Goal: Task Accomplishment & Management: Complete application form

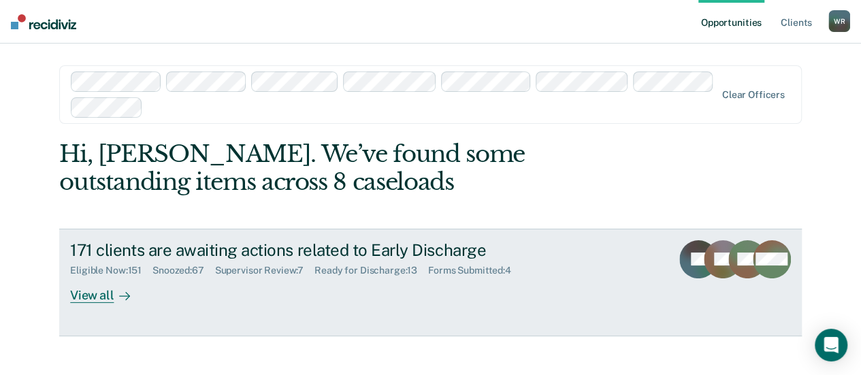
click at [98, 295] on div "View all" at bounding box center [108, 289] width 76 height 27
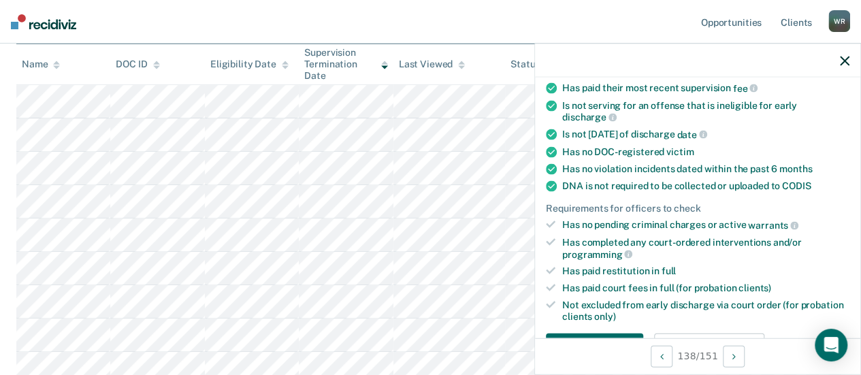
scroll to position [272, 0]
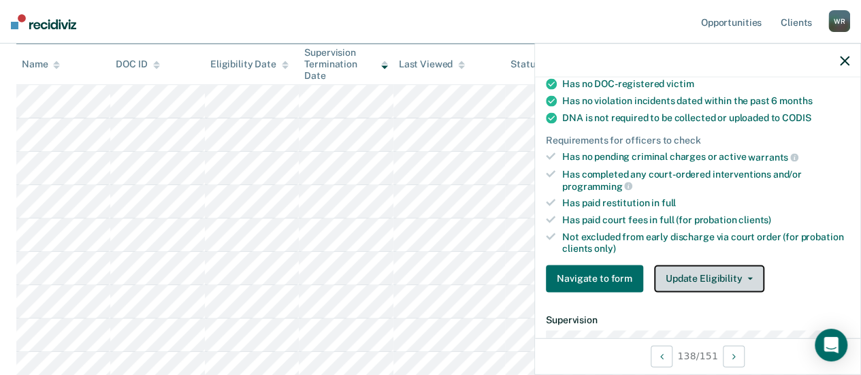
click at [705, 273] on button "Update Eligibility" at bounding box center [709, 278] width 110 height 27
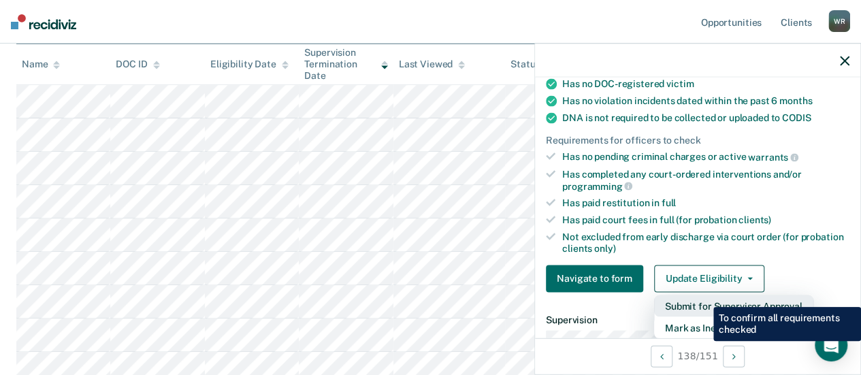
click at [703, 297] on button "Submit for Supervisor Approval" at bounding box center [733, 306] width 159 height 22
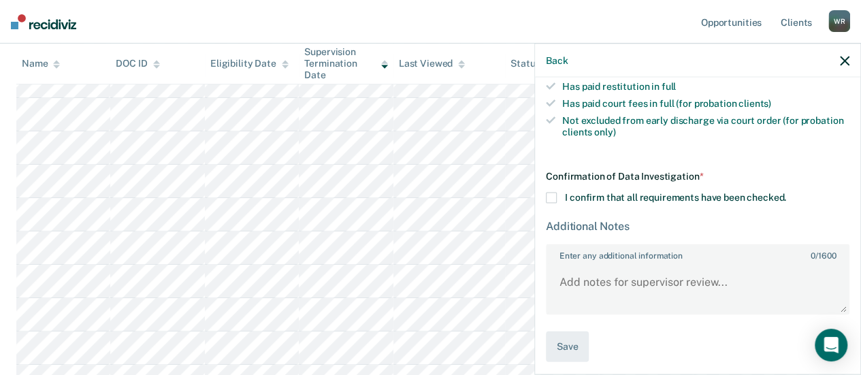
scroll to position [340, 0]
click at [546, 193] on span at bounding box center [551, 198] width 11 height 11
click at [786, 193] on input "I confirm that all requirements have been checked." at bounding box center [786, 193] width 0 height 0
click at [550, 193] on span at bounding box center [551, 198] width 11 height 11
click at [786, 193] on input "I confirm that all requirements have been checked." at bounding box center [786, 193] width 0 height 0
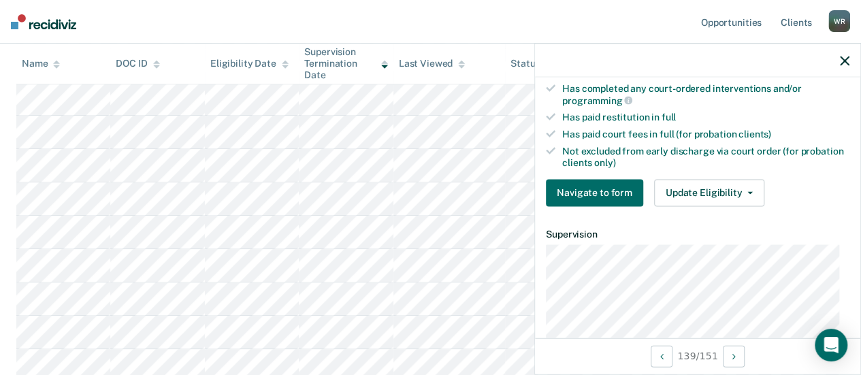
scroll to position [290, 0]
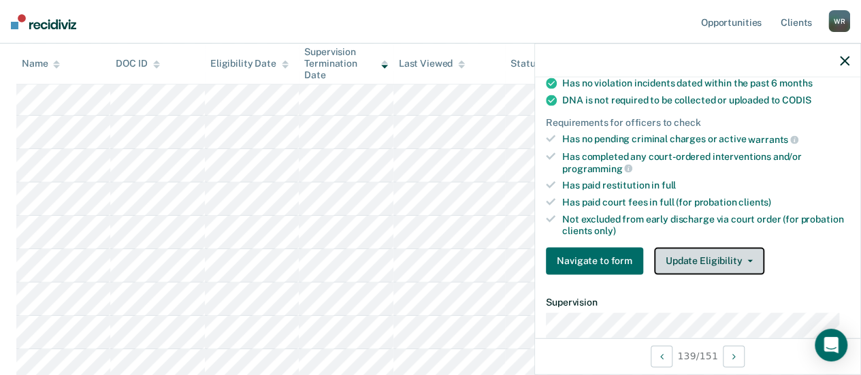
click at [742, 259] on span "button" at bounding box center [747, 260] width 11 height 3
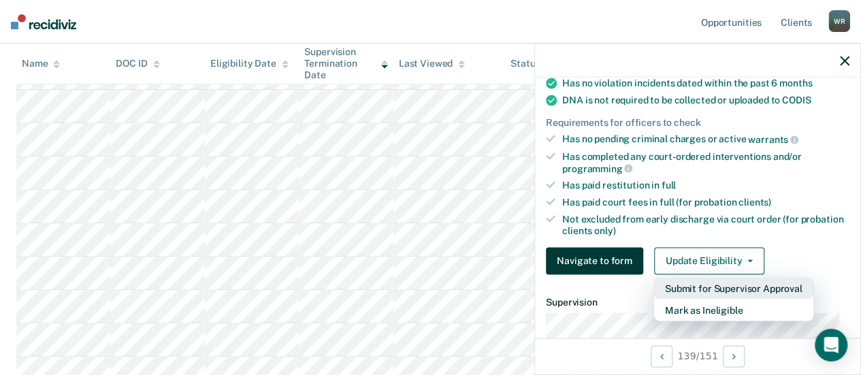
scroll to position [136, 0]
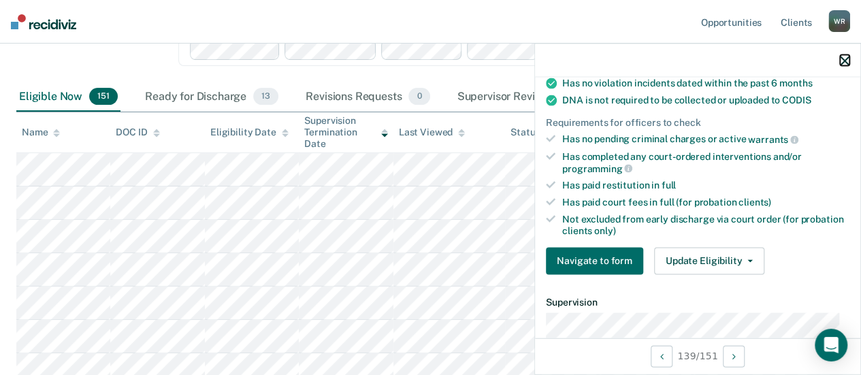
click at [846, 61] on icon "button" at bounding box center [845, 61] width 10 height 10
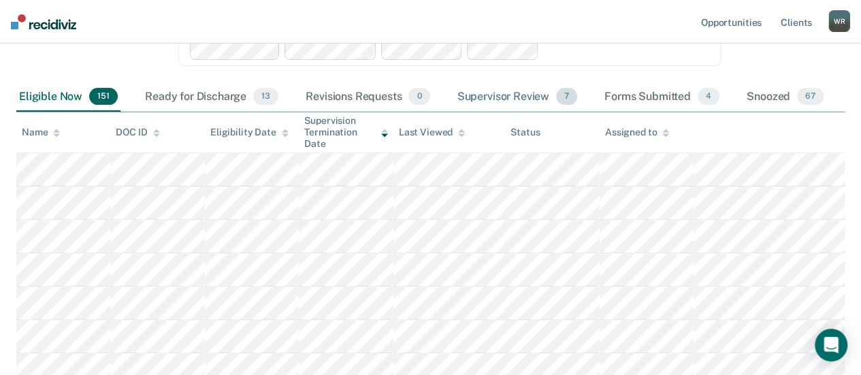
click at [517, 96] on div "Supervisor Review 7" at bounding box center [518, 97] width 126 height 30
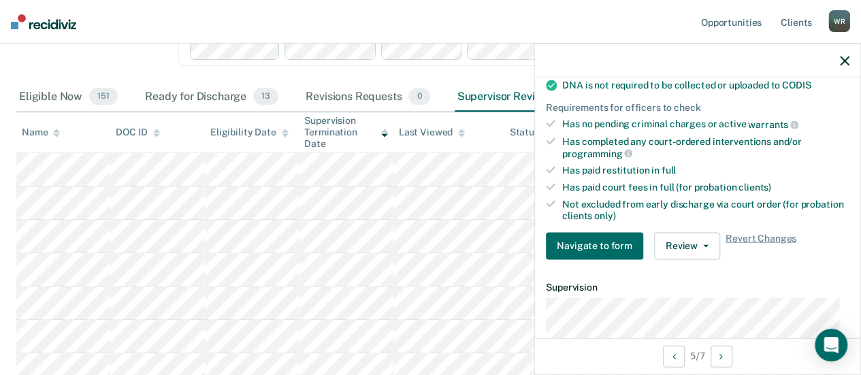
scroll to position [340, 0]
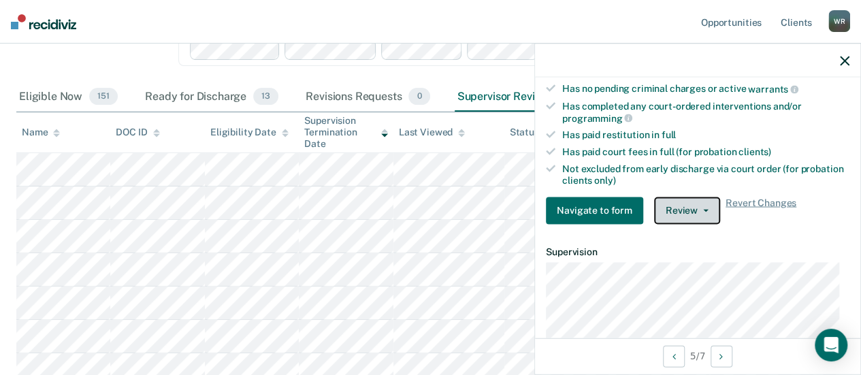
click at [690, 205] on button "Review" at bounding box center [687, 210] width 66 height 27
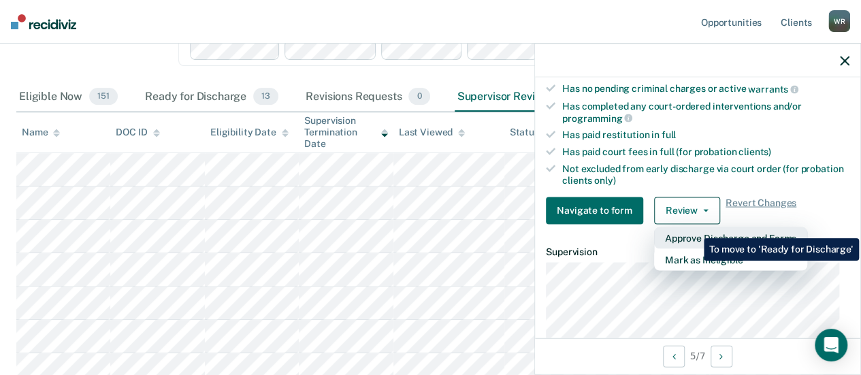
click at [693, 228] on button "Approve Discharge and Forms" at bounding box center [730, 238] width 153 height 22
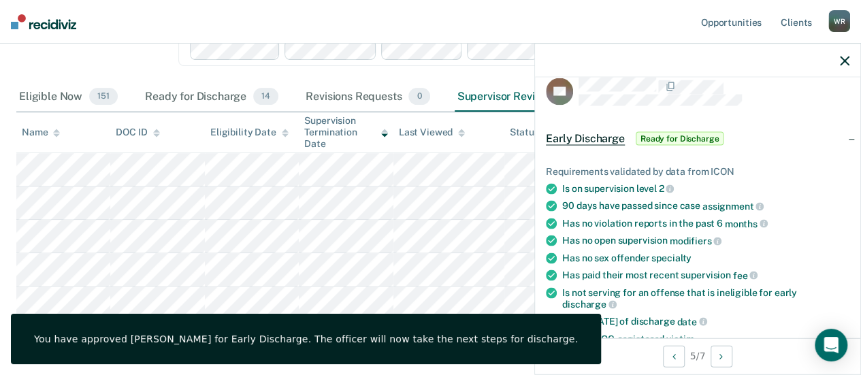
scroll to position [0, 0]
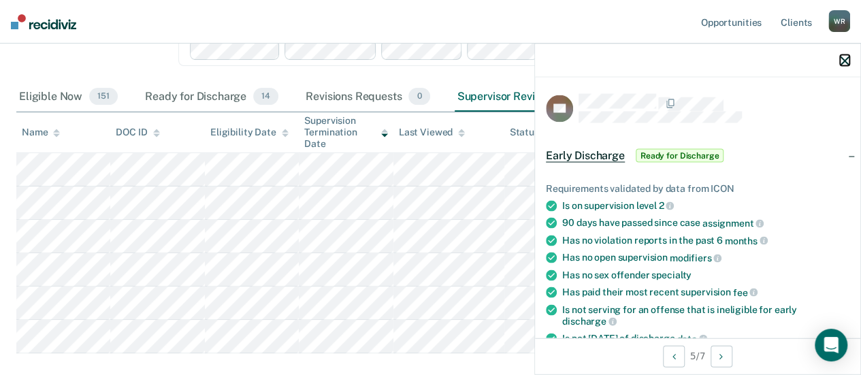
click at [840, 55] on button "button" at bounding box center [845, 60] width 10 height 12
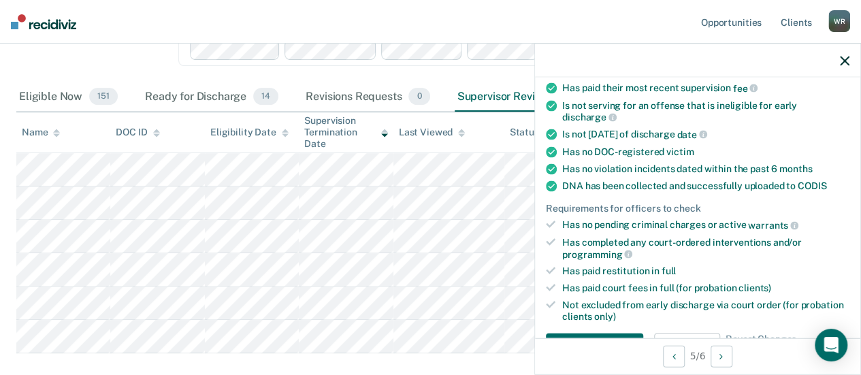
scroll to position [272, 0]
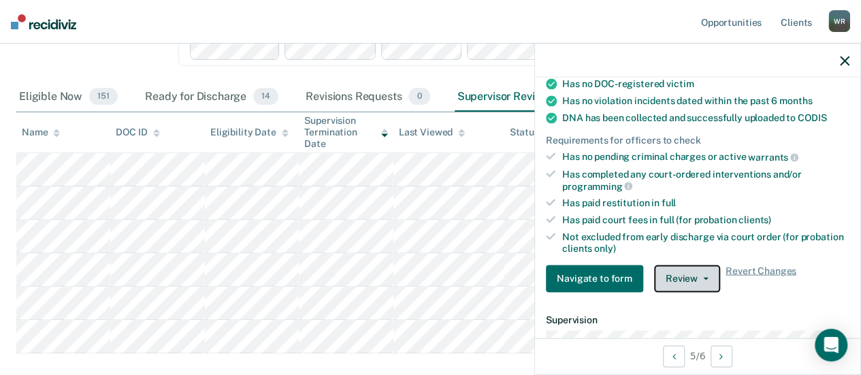
click at [703, 277] on icon "button" at bounding box center [705, 278] width 5 height 3
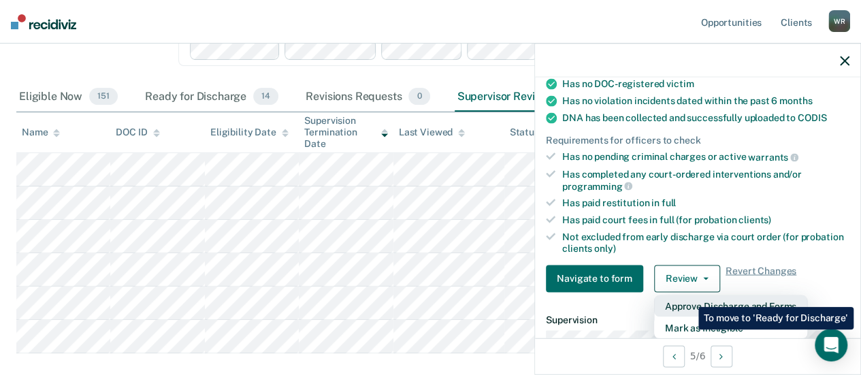
click at [688, 297] on button "Approve Discharge and Forms" at bounding box center [730, 306] width 153 height 22
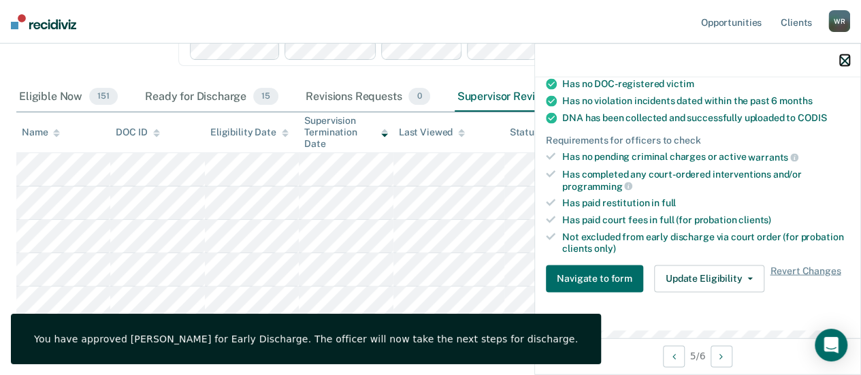
click at [844, 56] on icon "button" at bounding box center [845, 61] width 10 height 10
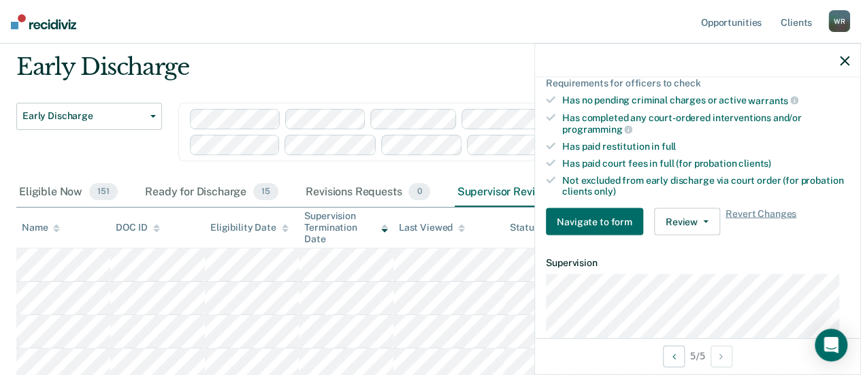
scroll to position [0, 0]
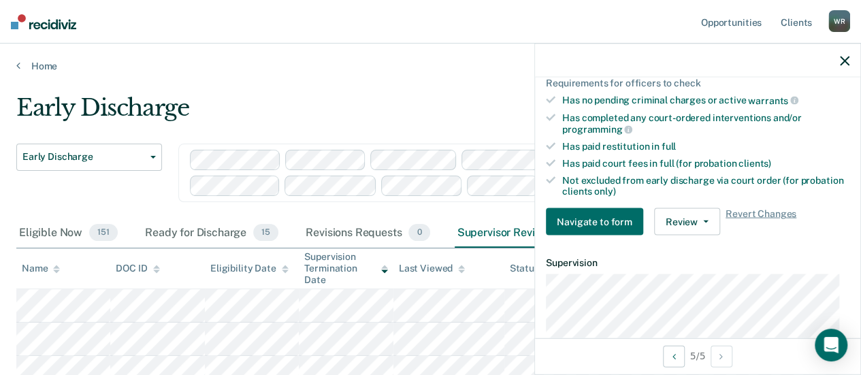
click at [314, 82] on main "Early Discharge Early Discharge Early Discharge Clear officers Eligible Now 151…" at bounding box center [430, 311] width 861 height 478
click at [846, 56] on icon "button" at bounding box center [845, 61] width 10 height 10
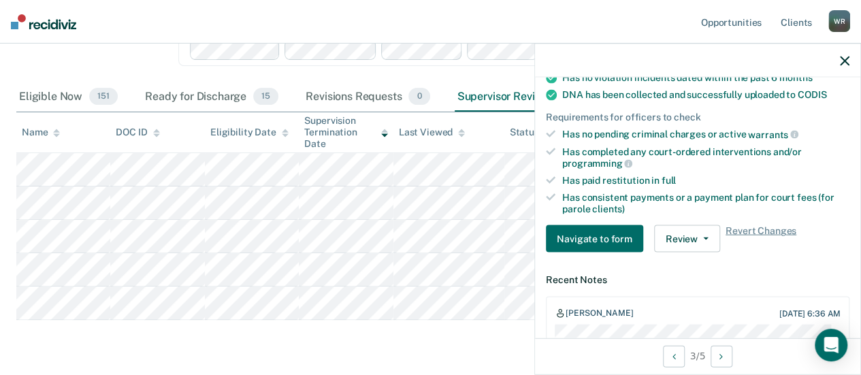
scroll to position [408, 0]
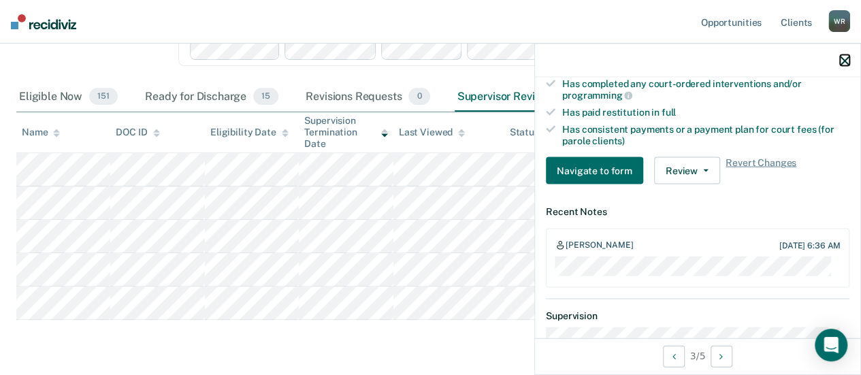
click at [842, 58] on icon "button" at bounding box center [845, 61] width 10 height 10
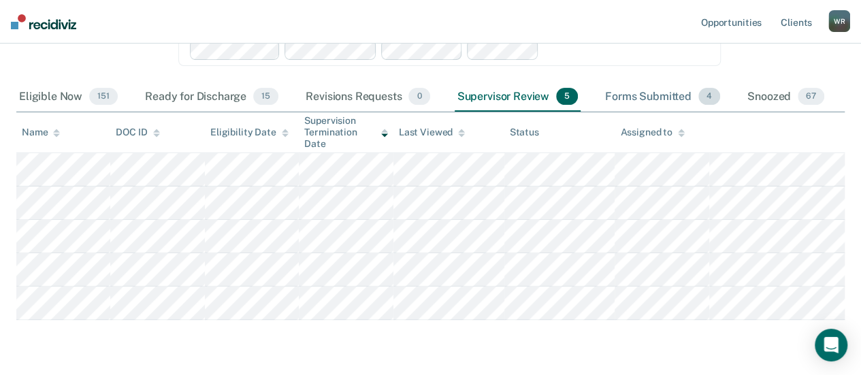
click at [651, 94] on div "Forms Submitted 4" at bounding box center [662, 97] width 120 height 30
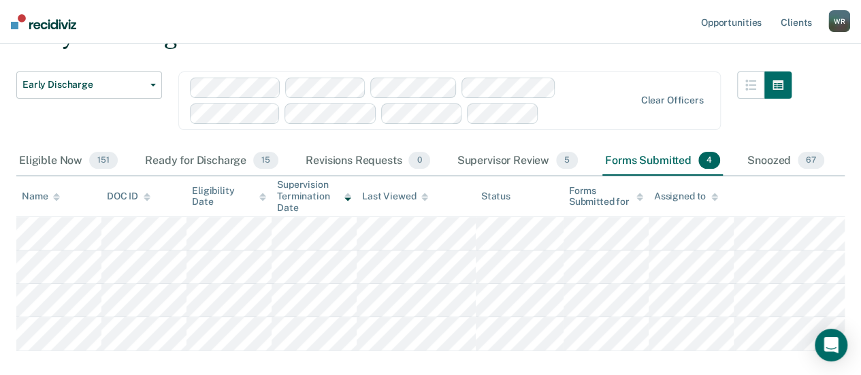
scroll to position [0, 0]
